Goal: Find specific page/section: Find specific page/section

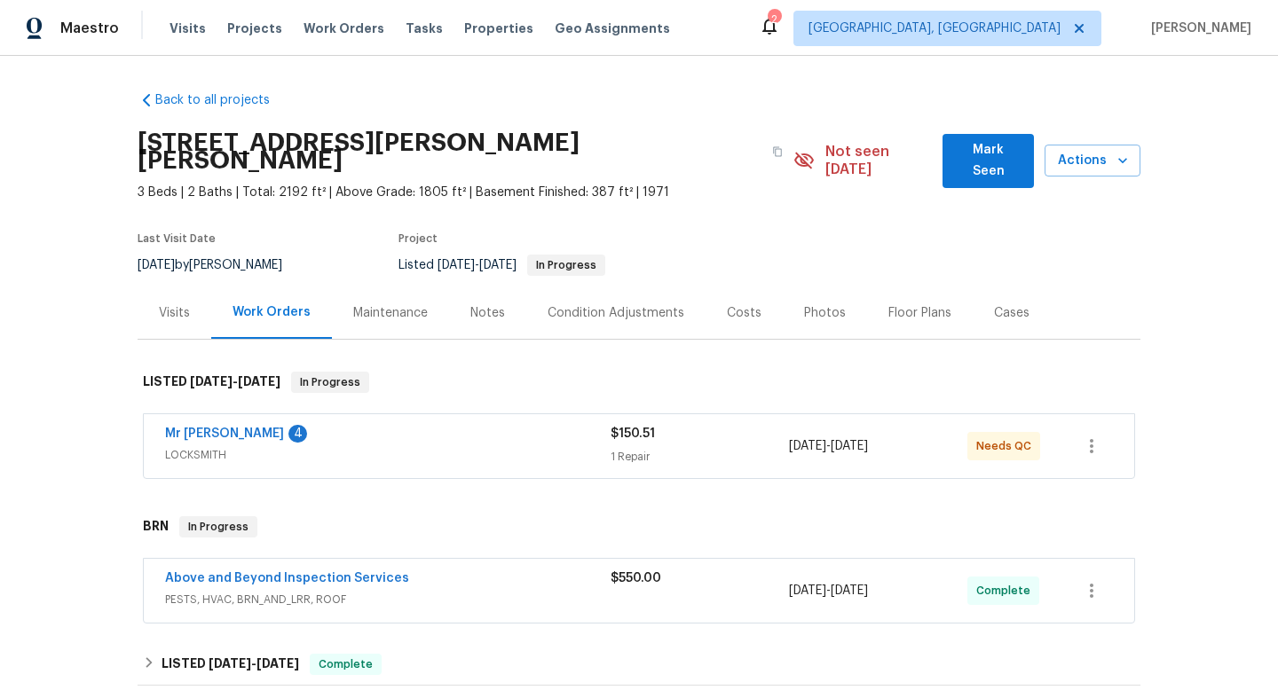
click at [459, 425] on div "Mr [PERSON_NAME] Locksmith 4" at bounding box center [387, 435] width 445 height 21
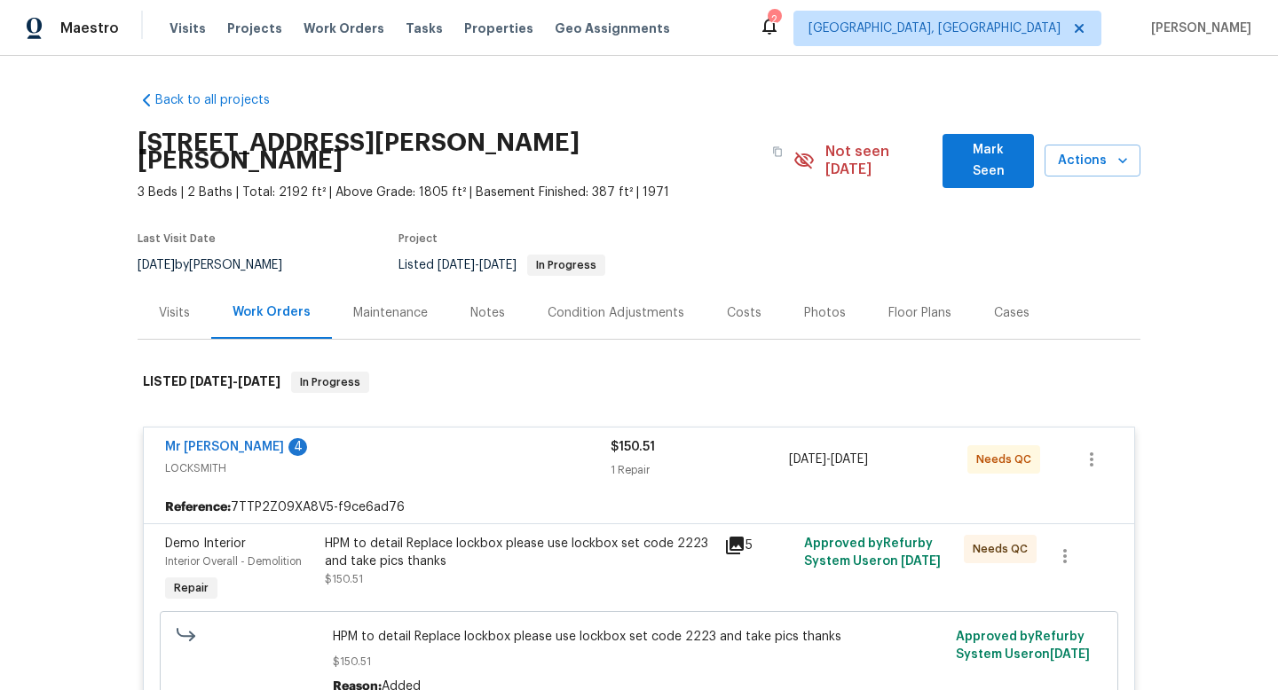
click at [724, 535] on icon at bounding box center [734, 545] width 21 height 21
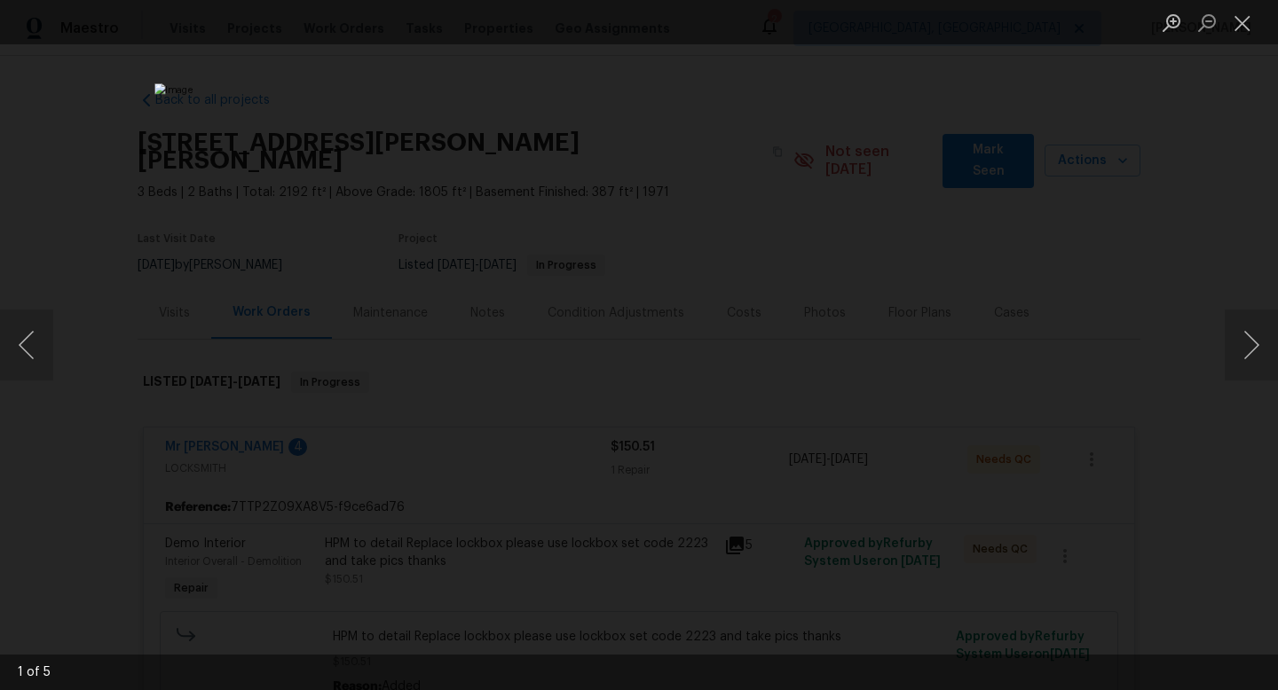
click at [1009, 420] on div "Lightbox" at bounding box center [639, 345] width 1278 height 690
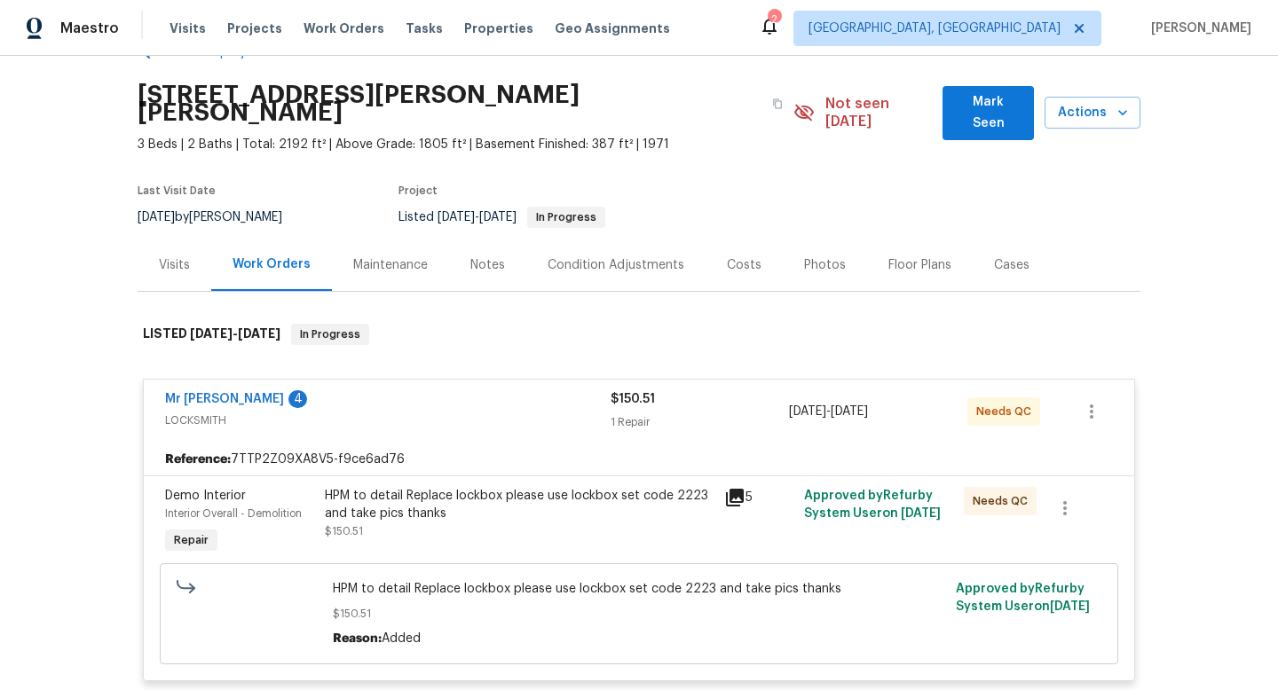
scroll to position [52, 0]
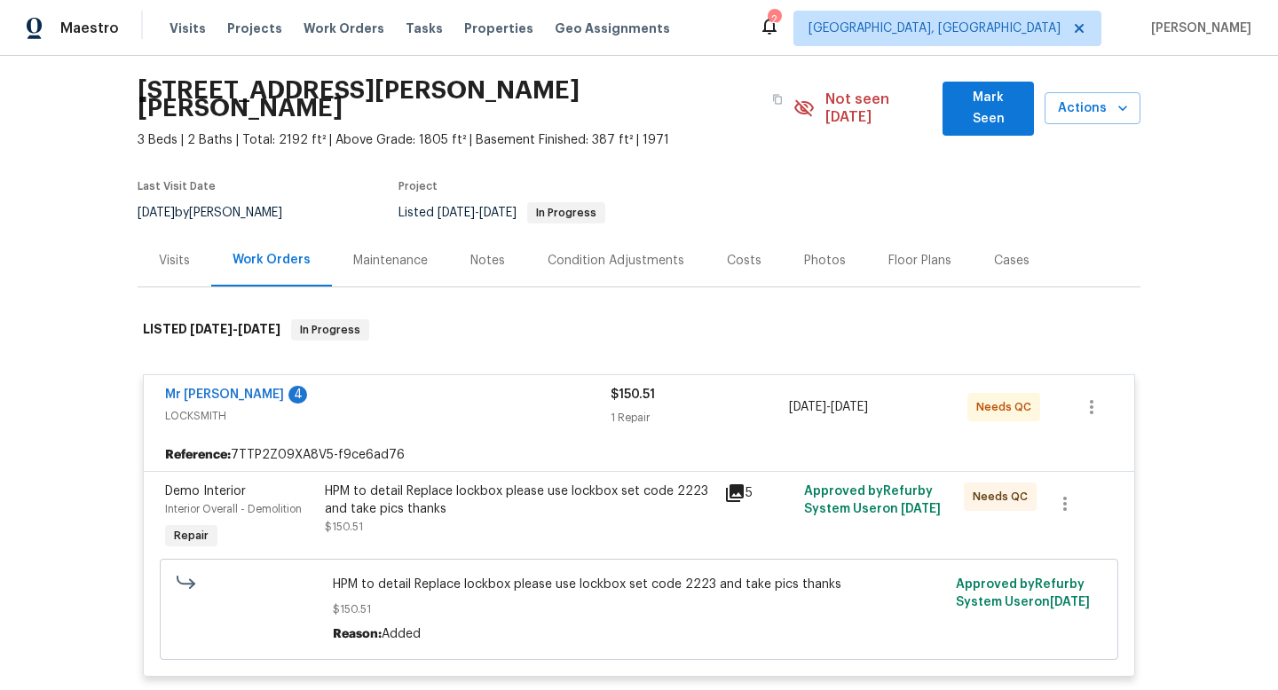
click at [731, 483] on icon at bounding box center [734, 493] width 21 height 21
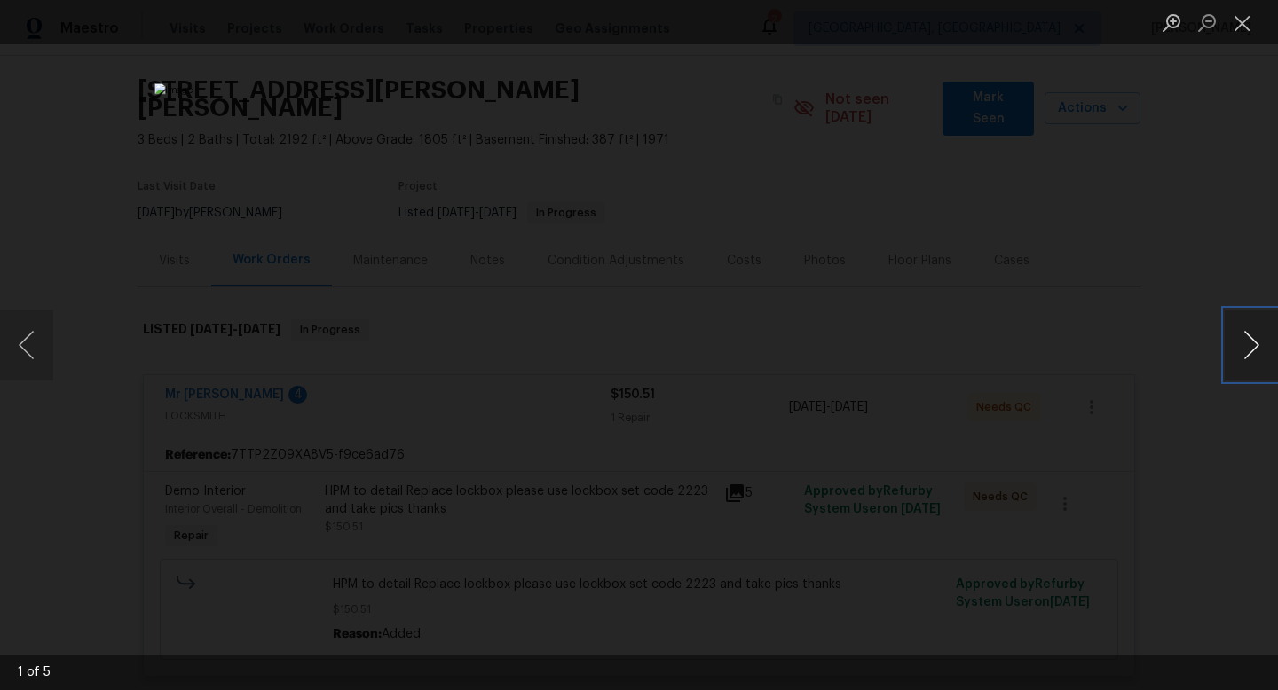
click at [1235, 353] on button "Next image" at bounding box center [1250, 345] width 53 height 71
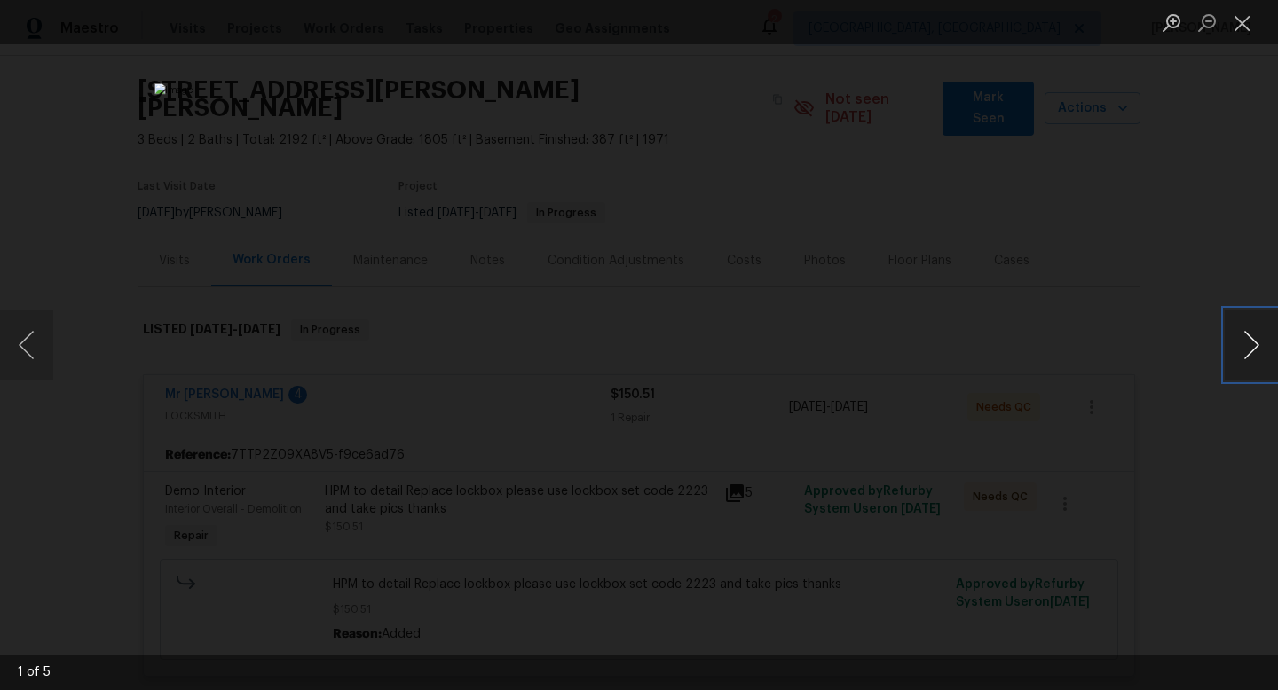
click at [1235, 353] on button "Next image" at bounding box center [1250, 345] width 53 height 71
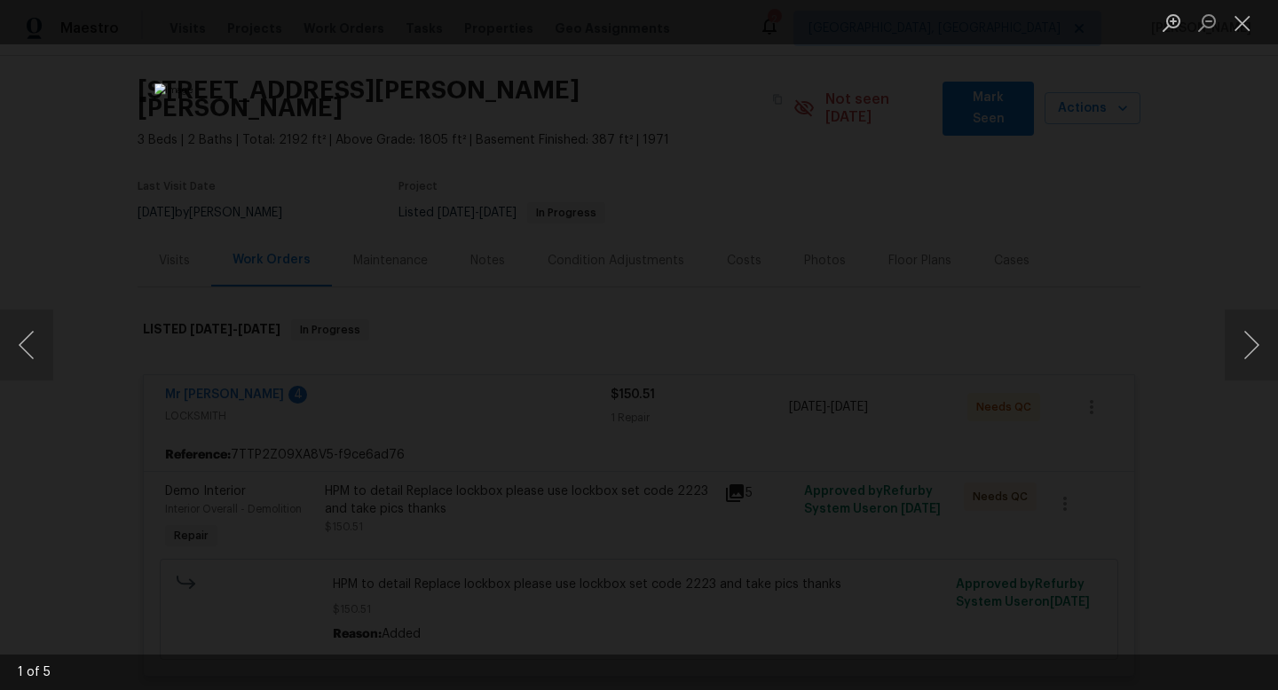
click at [1155, 216] on div "Lightbox" at bounding box center [639, 345] width 1278 height 690
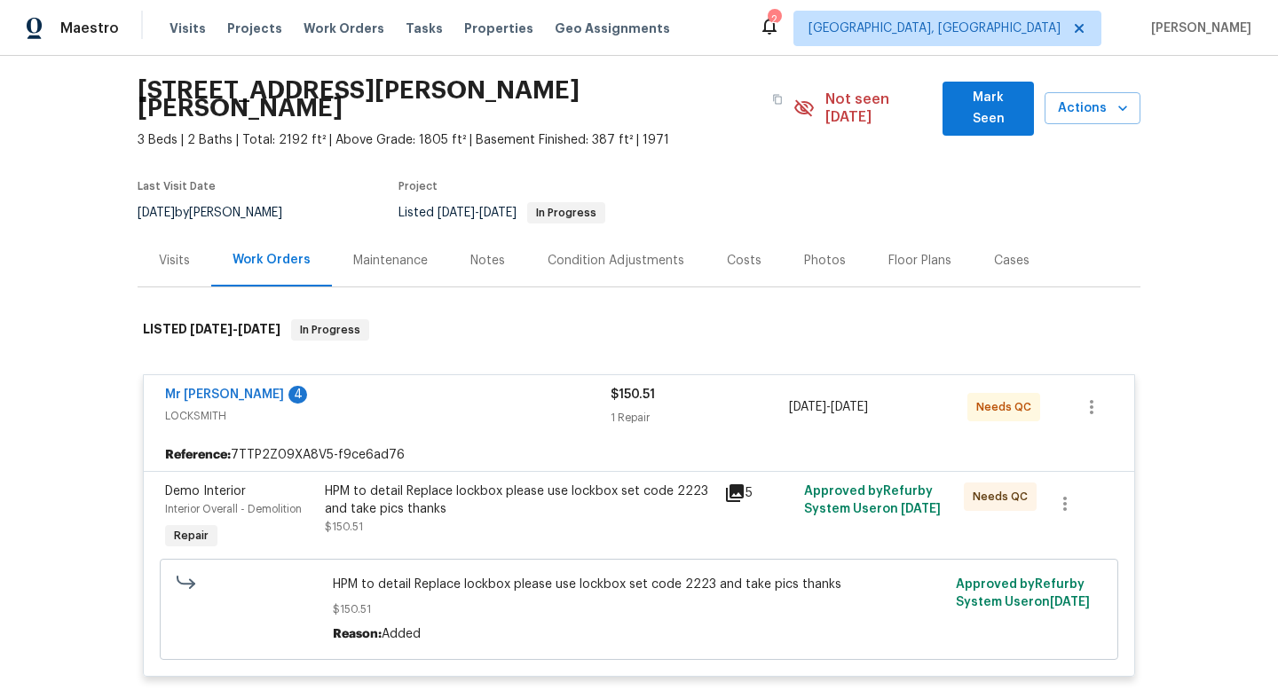
click at [933, 200] on section "[STREET_ADDRESS][PERSON_NAME][PERSON_NAME] 3 Beds | 2 Baths | Total: 2192 ft² |…" at bounding box center [639, 150] width 1003 height 167
click at [155, 270] on div "Back to all projects [STREET_ADDRESS][PERSON_NAME][PERSON_NAME] 3 Beds | 2 Bath…" at bounding box center [639, 696] width 1003 height 1343
click at [160, 252] on div "Visits" at bounding box center [174, 261] width 31 height 18
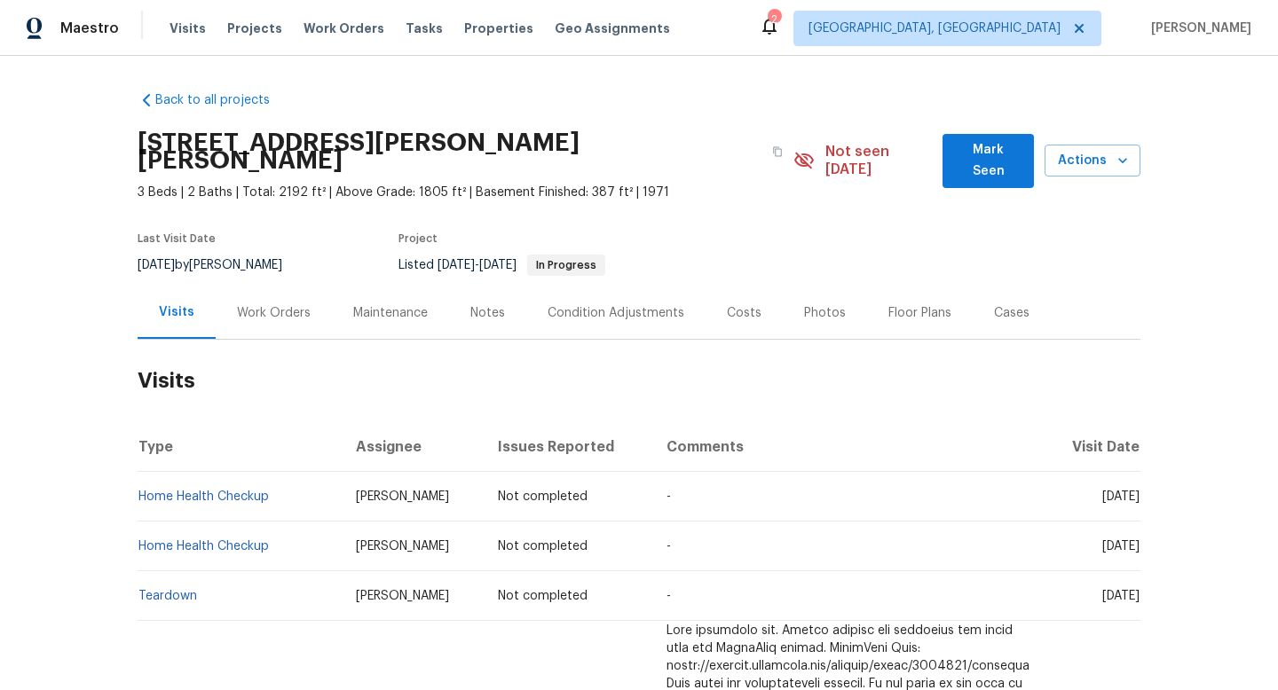
click at [240, 304] on div "Work Orders" at bounding box center [274, 313] width 74 height 18
